Goal: Information Seeking & Learning: Learn about a topic

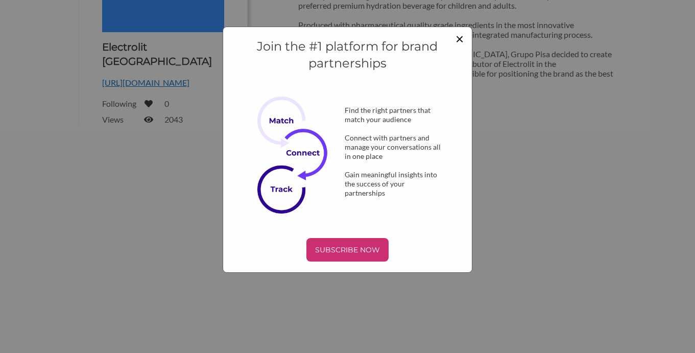
click at [462, 39] on span "×" at bounding box center [459, 38] width 8 height 17
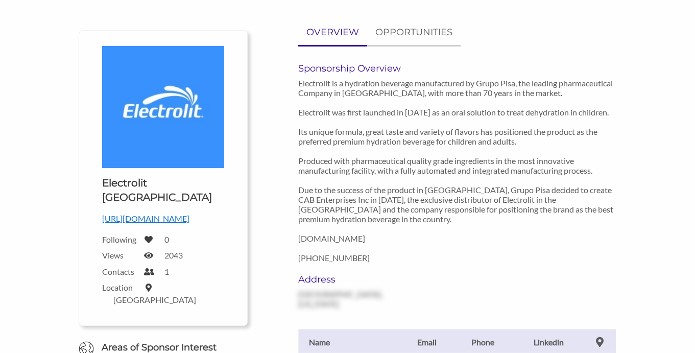
scroll to position [91, 0]
click at [420, 32] on p "OPPORTUNITIES" at bounding box center [413, 33] width 77 height 15
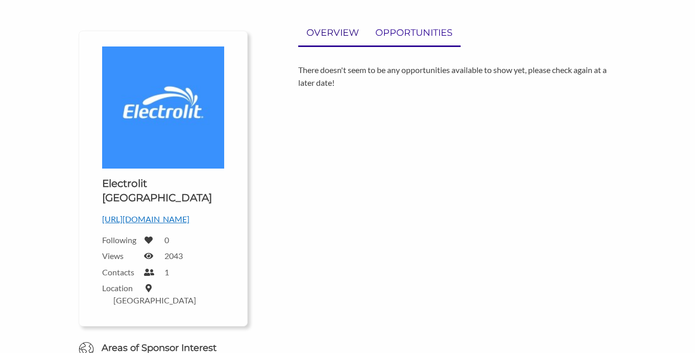
click at [334, 33] on p "OVERVIEW" at bounding box center [332, 33] width 53 height 15
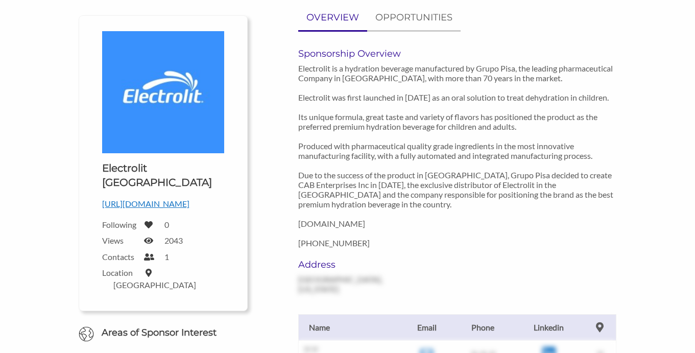
scroll to position [0, 0]
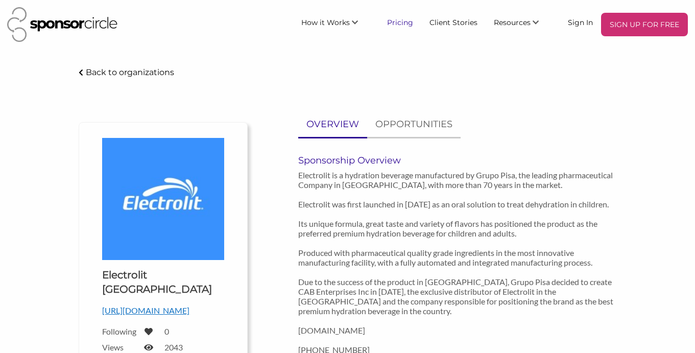
click at [404, 22] on link "Pricing" at bounding box center [400, 22] width 42 height 18
